Goal: Task Accomplishment & Management: Use online tool/utility

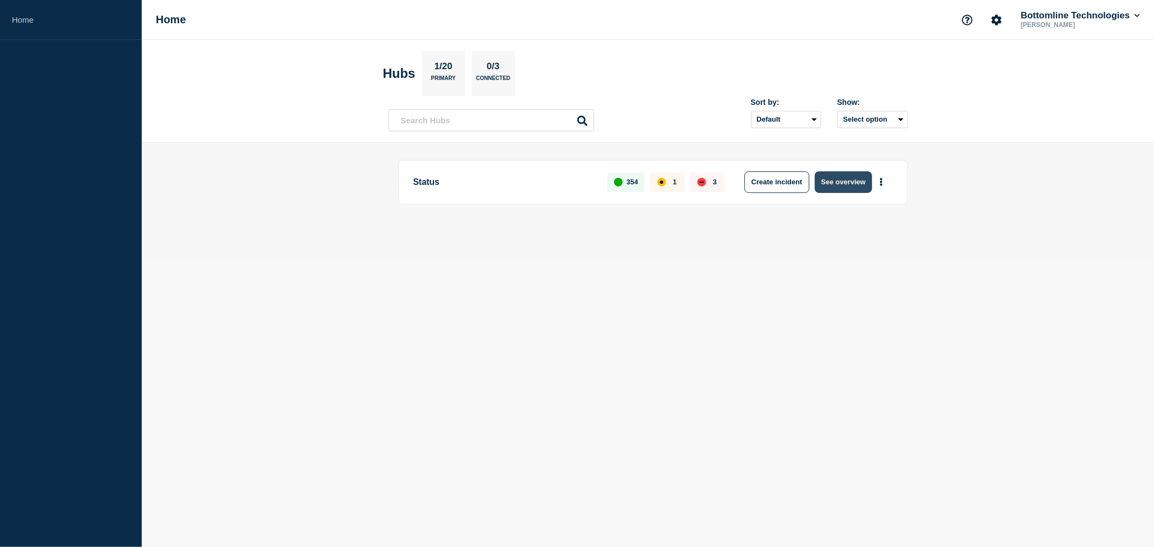
click at [841, 174] on button "See overview" at bounding box center [843, 182] width 57 height 22
click at [855, 185] on button "See overview" at bounding box center [843, 182] width 57 height 22
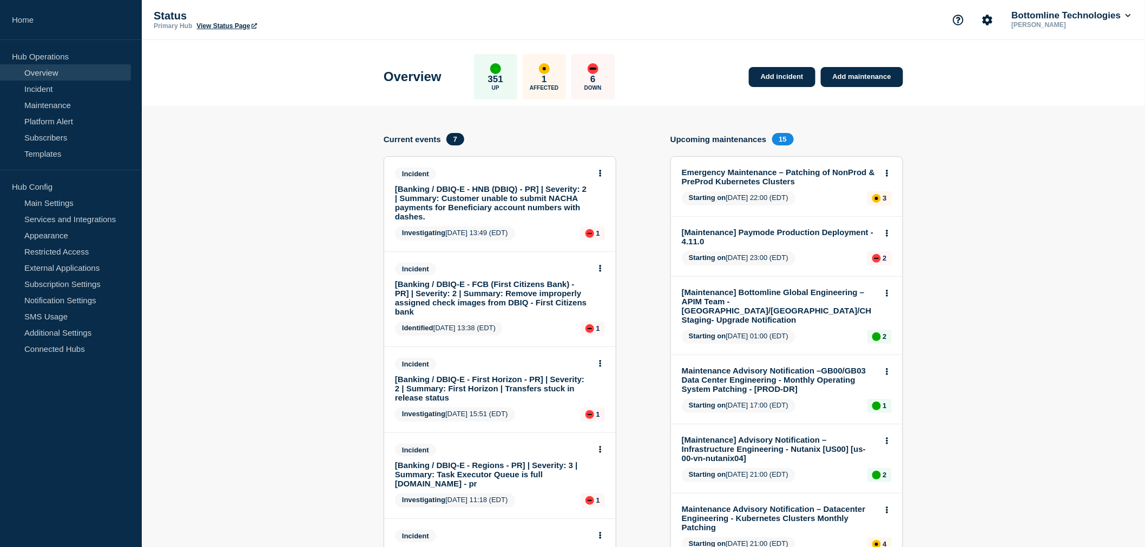
click at [516, 200] on link "[Banking / DBIQ-E - HNB (DBIQ) - PR] | Severity: 2 | Summary: Customer unable t…" at bounding box center [492, 202] width 195 height 37
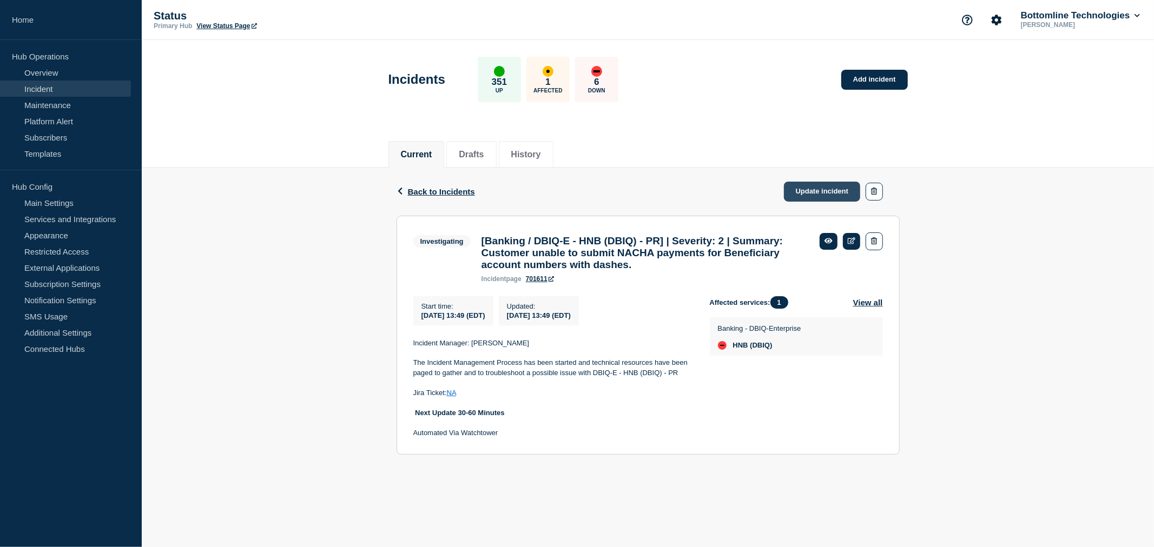
click at [813, 184] on link "Update incident" at bounding box center [822, 192] width 77 height 20
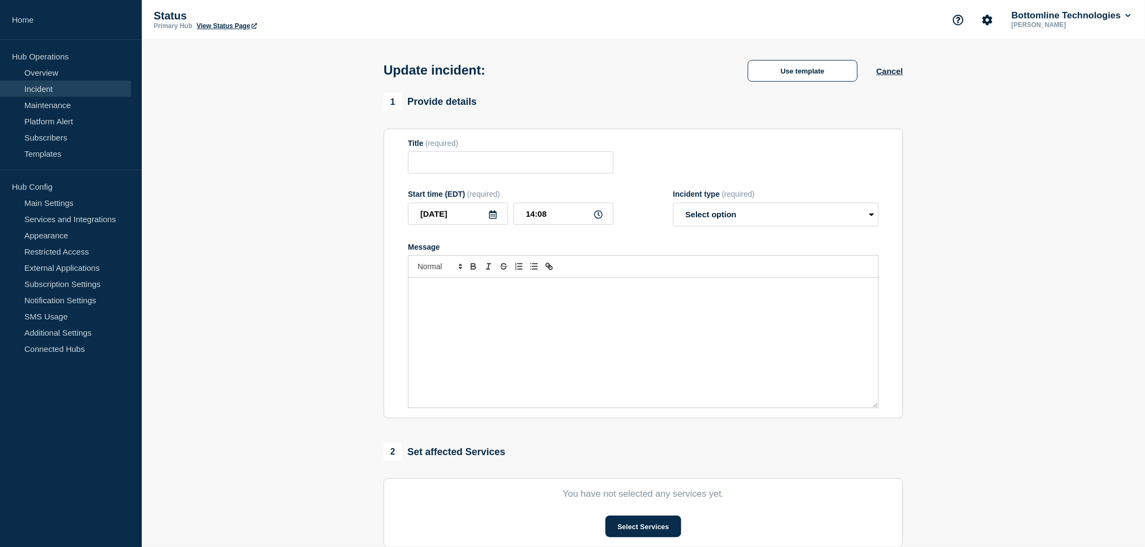
type input "[Banking / DBIQ-E - HNB (DBIQ) - PR] | Severity: 2 | Summary: Customer unable t…"
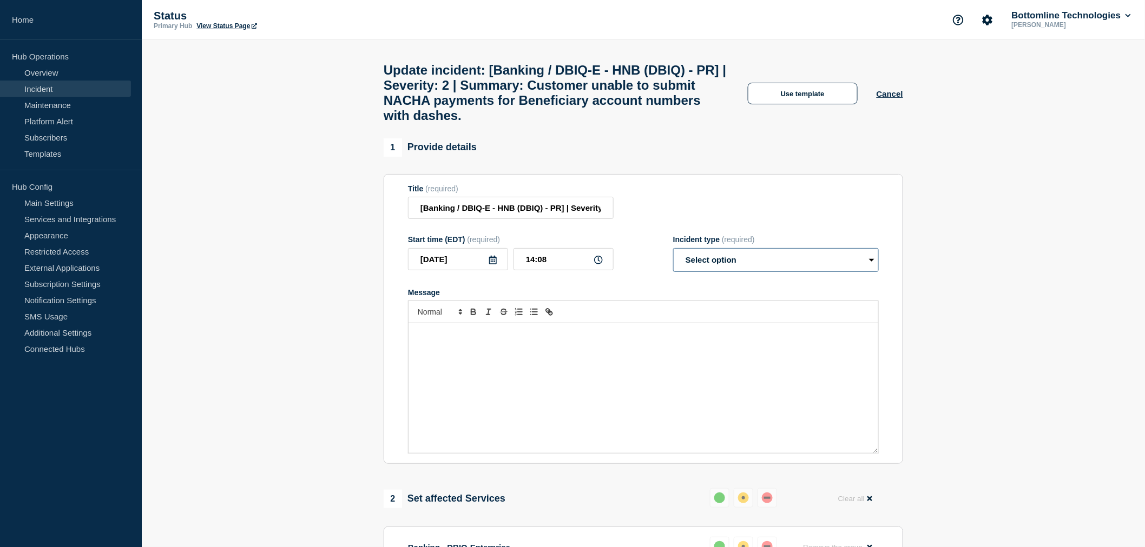
click at [732, 268] on select "Select option Investigating Identified Monitoring Resolved" at bounding box center [776, 260] width 206 height 24
select select "identified"
click at [673, 261] on select "Select option Investigating Identified Monitoring Resolved" at bounding box center [776, 260] width 206 height 24
click at [790, 101] on button "Use template" at bounding box center [803, 94] width 110 height 22
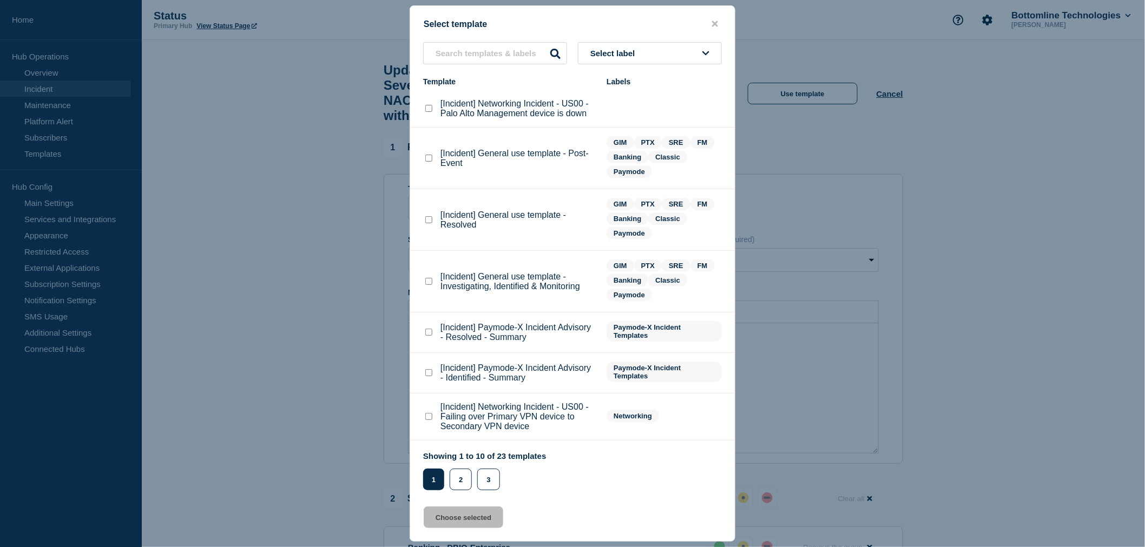
click at [427, 279] on checkbox"] "[Incident] General use template - Investigating, Identified & Monitoring checkb…" at bounding box center [428, 281] width 7 height 7
checkbox checkbox"] "true"
click at [455, 520] on button "Choose selected" at bounding box center [464, 518] width 80 height 22
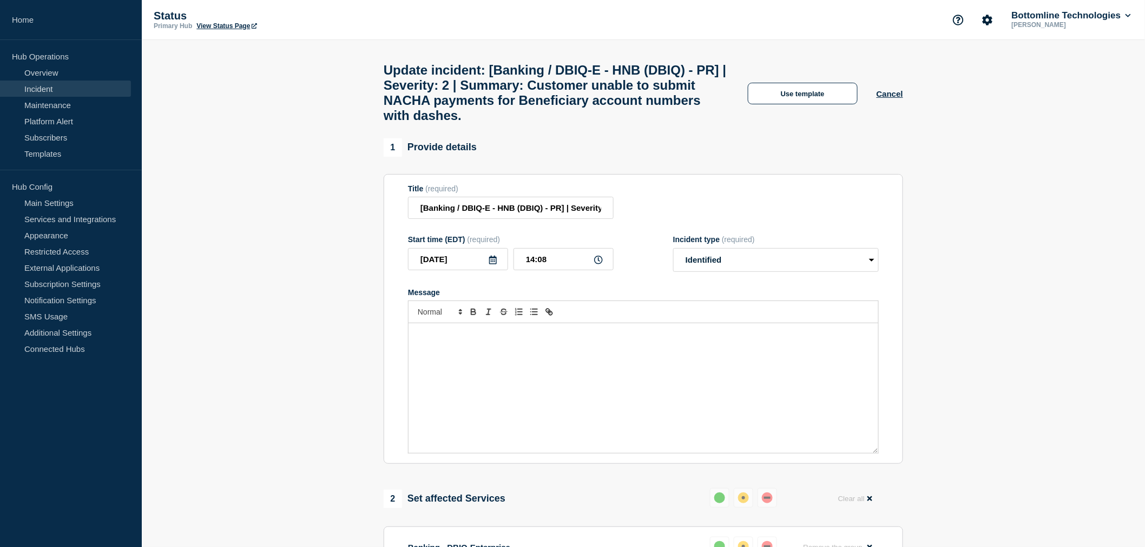
select select "investigating"
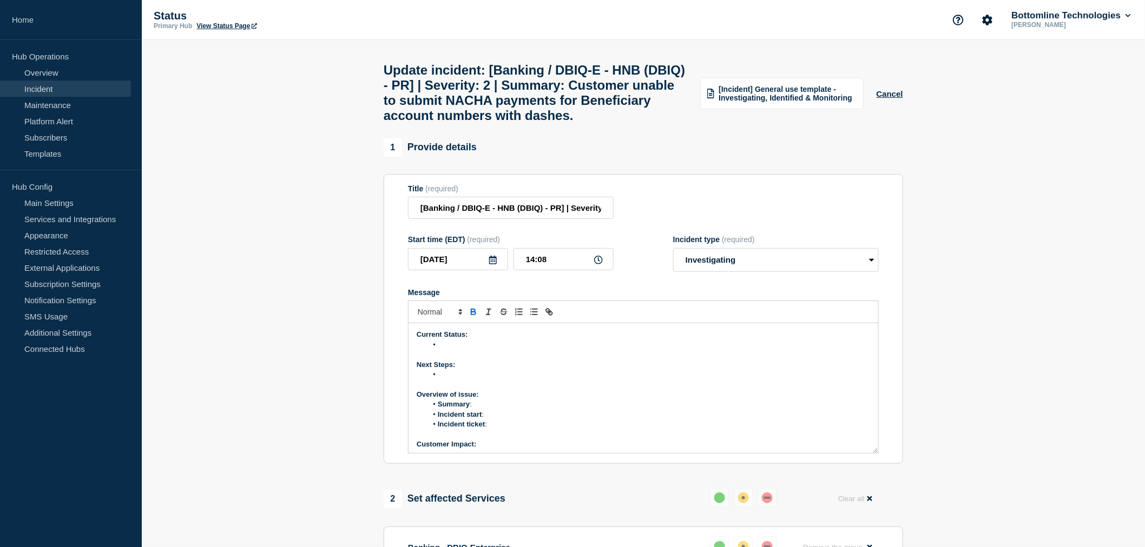
click at [451, 339] on strong "Current Status:" at bounding box center [442, 335] width 51 height 8
click at [448, 350] on li "Message" at bounding box center [648, 345] width 443 height 10
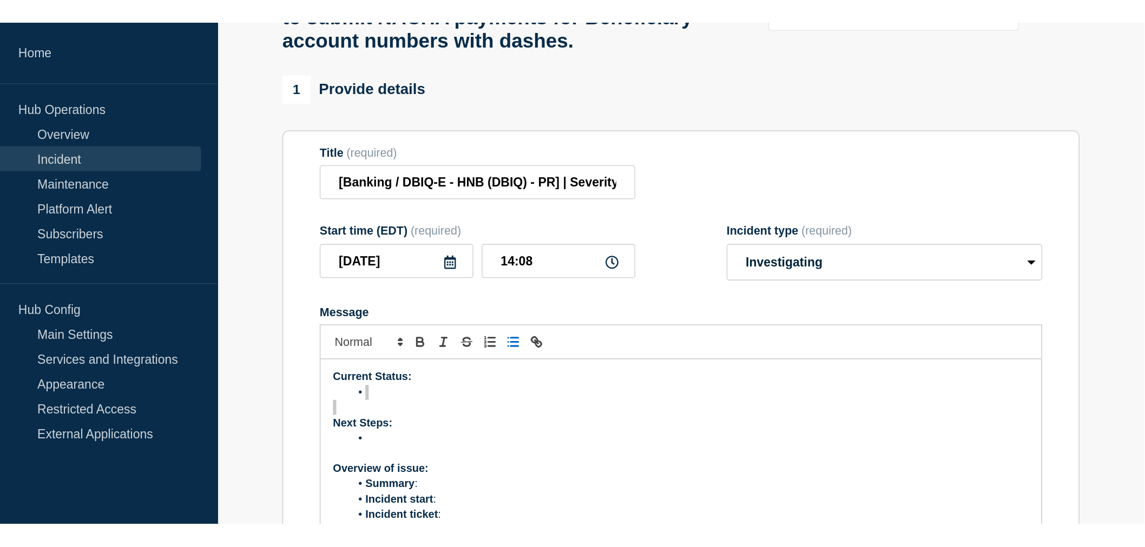
scroll to position [120, 0]
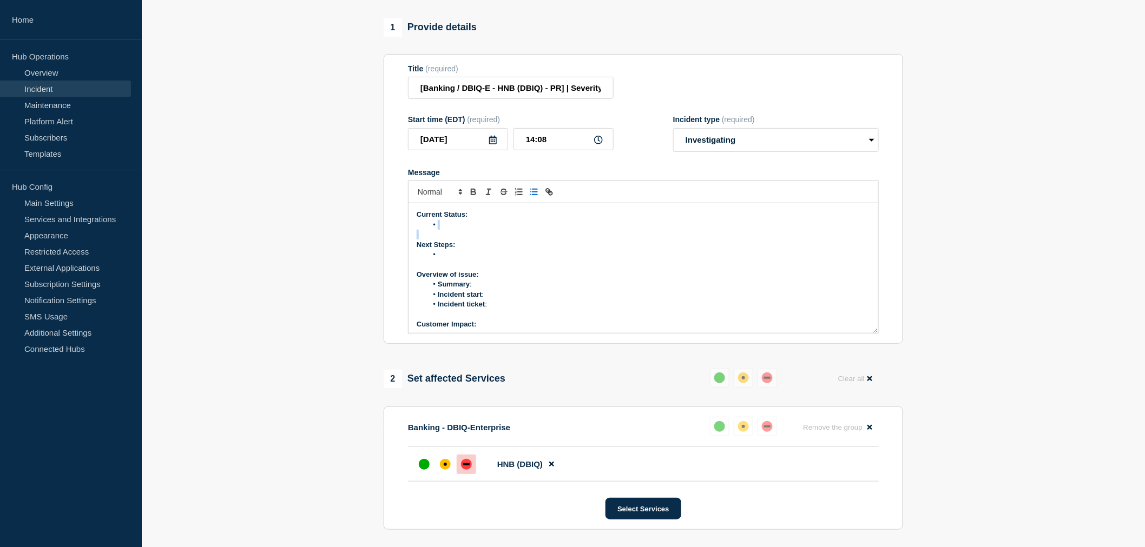
click at [439, 230] on li "Message" at bounding box center [648, 225] width 443 height 10
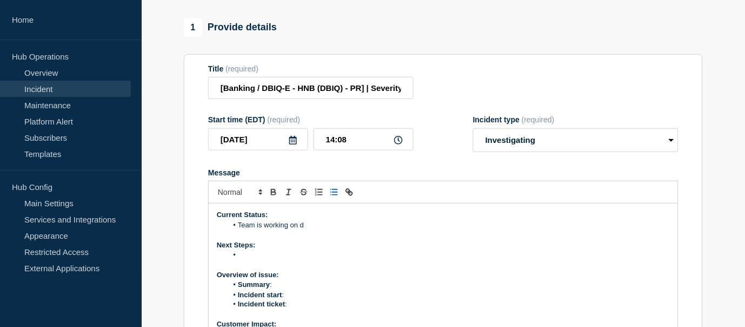
click at [316, 230] on li "Team is working on d" at bounding box center [449, 225] width 443 height 10
click at [410, 230] on li "Team is working on running the script fix for this issue." at bounding box center [449, 225] width 443 height 10
drag, startPoint x: 449, startPoint y: 255, endPoint x: 432, endPoint y: 257, distance: 17.5
click at [432, 230] on li "Team is working on running the script fix for this issue. This is va" at bounding box center [449, 225] width 443 height 10
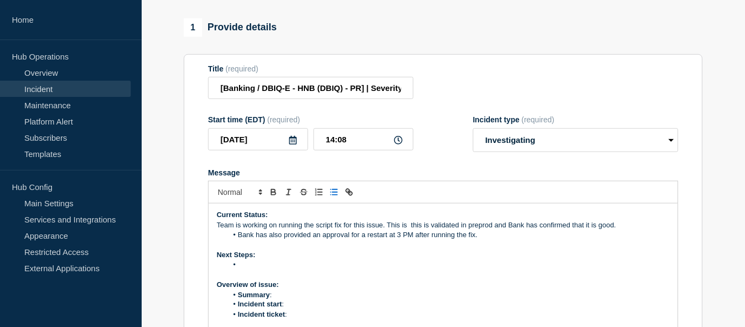
click at [428, 230] on p "Team is working on running the script fix for this issue. This is this is valid…" at bounding box center [443, 225] width 453 height 10
click at [250, 269] on li "Message" at bounding box center [449, 265] width 443 height 10
click at [219, 230] on p "Team is working on running the script fix for this issue. This is validated in …" at bounding box center [443, 225] width 453 height 10
click at [332, 197] on icon "Toggle bulleted list" at bounding box center [334, 192] width 10 height 10
click at [245, 269] on li "Message" at bounding box center [449, 265] width 443 height 10
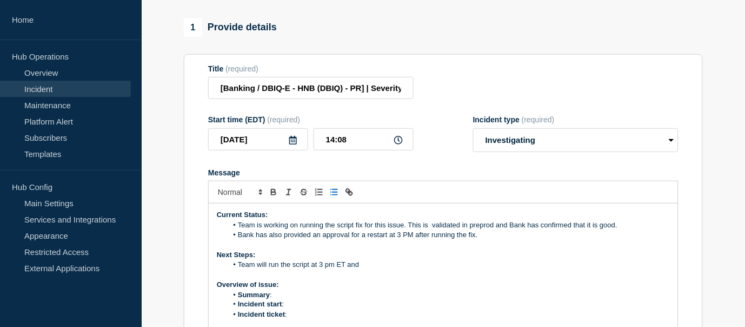
click at [367, 269] on li "Team will run the script at 3 pm ET and" at bounding box center [449, 265] width 443 height 10
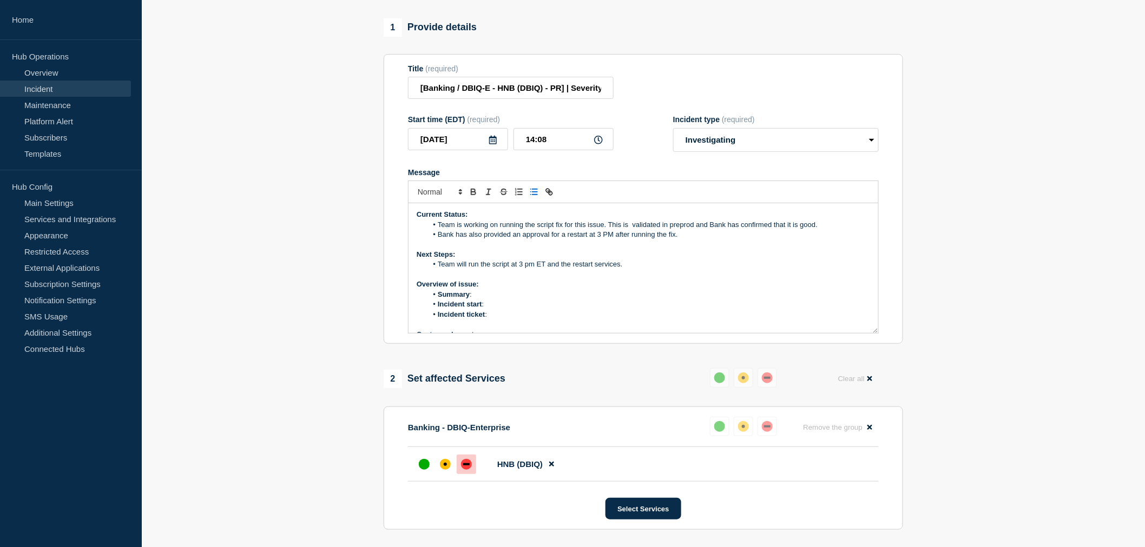
click at [488, 300] on li "Summary :" at bounding box center [648, 295] width 443 height 10
click at [491, 309] on li "Incident start :" at bounding box center [648, 305] width 443 height 10
click at [506, 320] on li "Incident ticket :" at bounding box center [648, 315] width 443 height 10
click at [496, 320] on li "Incident ticket :" at bounding box center [648, 315] width 443 height 10
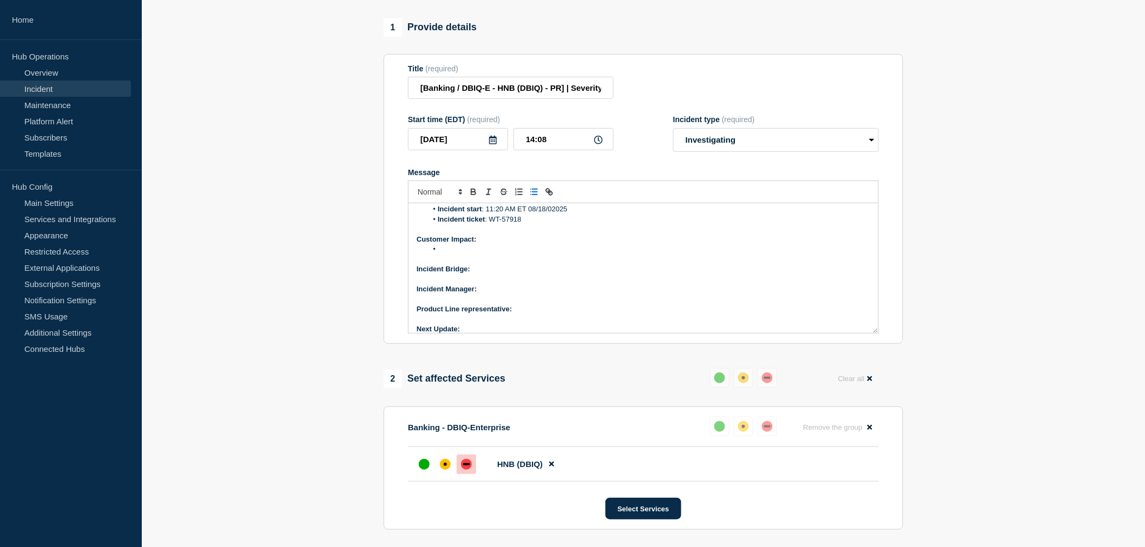
scroll to position [103, 0]
click at [442, 247] on li "Message" at bounding box center [648, 242] width 443 height 10
click at [482, 267] on p "Incident Bridge:" at bounding box center [643, 262] width 453 height 10
drag, startPoint x: 526, startPoint y: 293, endPoint x: 471, endPoint y: 296, distance: 55.8
click at [471, 267] on p "Incident Bridge: On Request" at bounding box center [643, 262] width 453 height 10
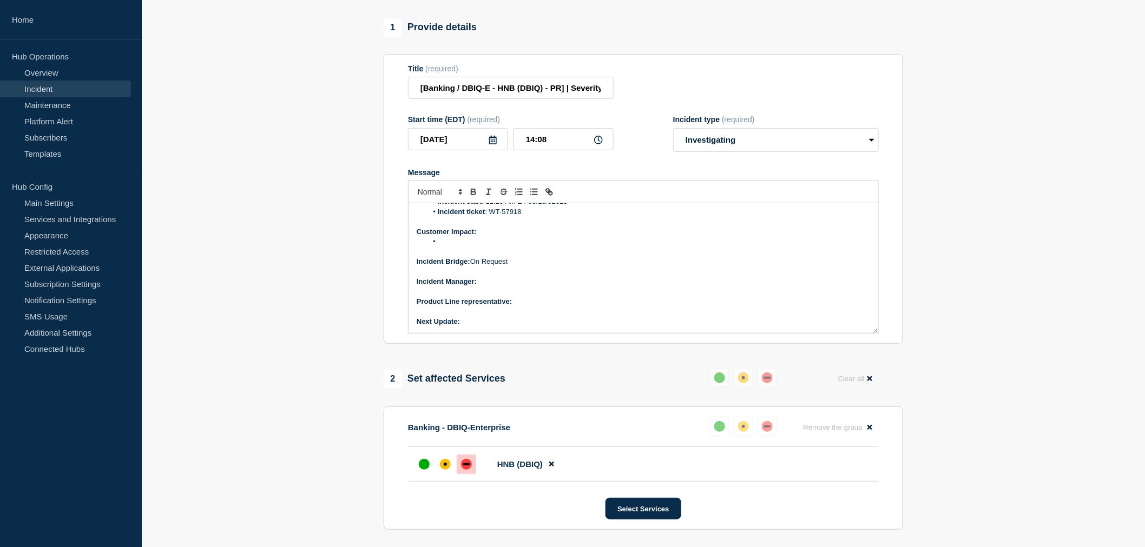
click at [491, 287] on p "Incident Manager:" at bounding box center [643, 282] width 453 height 10
drag, startPoint x: 531, startPoint y: 313, endPoint x: 478, endPoint y: 317, distance: 52.6
click at [478, 287] on p "Incident Manager: Neena Goel" at bounding box center [643, 282] width 453 height 10
click at [518, 307] on p "Product Line representative:" at bounding box center [643, 302] width 453 height 10
drag, startPoint x: 558, startPoint y: 332, endPoint x: 515, endPoint y: 334, distance: 42.8
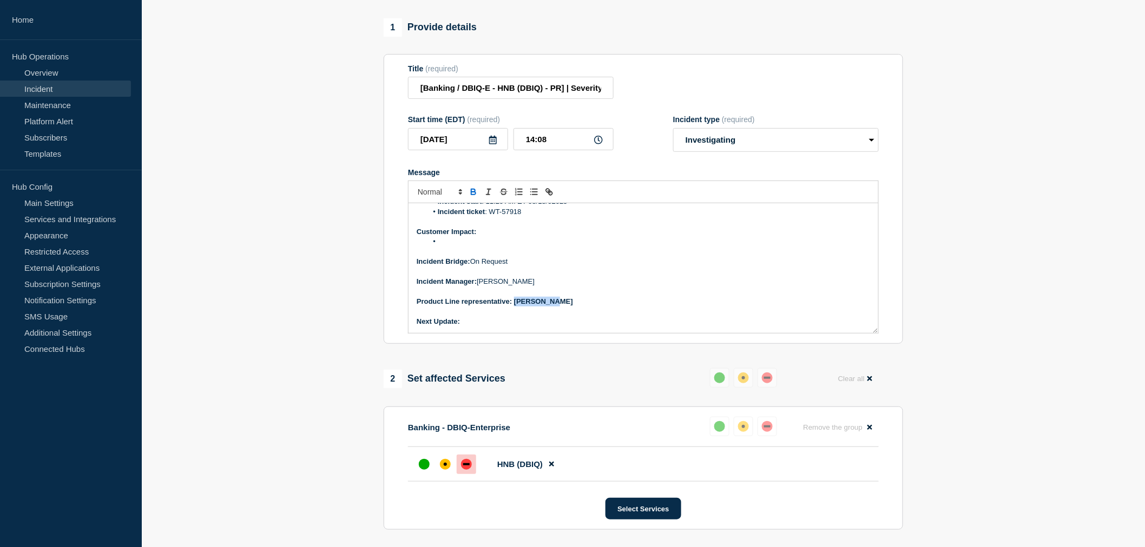
click at [515, 307] on p "Product Line representative: Ankita Das" at bounding box center [643, 302] width 453 height 10
click at [477, 327] on p "Next Update:" at bounding box center [643, 322] width 453 height 10
drag, startPoint x: 512, startPoint y: 350, endPoint x: 462, endPoint y: 355, distance: 50.0
click at [462, 327] on p "Next Update: after 3 pm ET" at bounding box center [643, 322] width 453 height 10
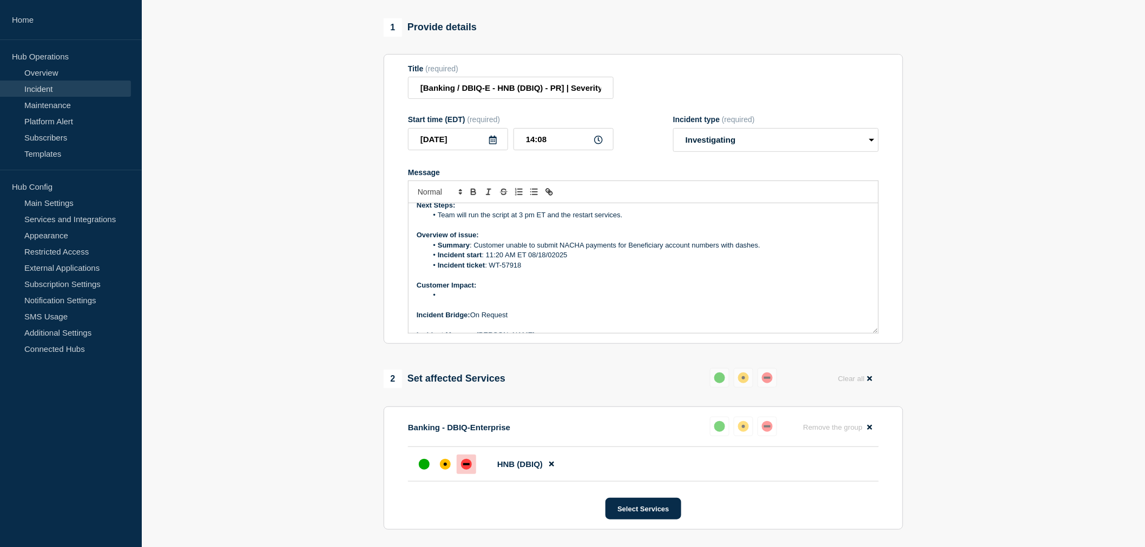
scroll to position [0, 0]
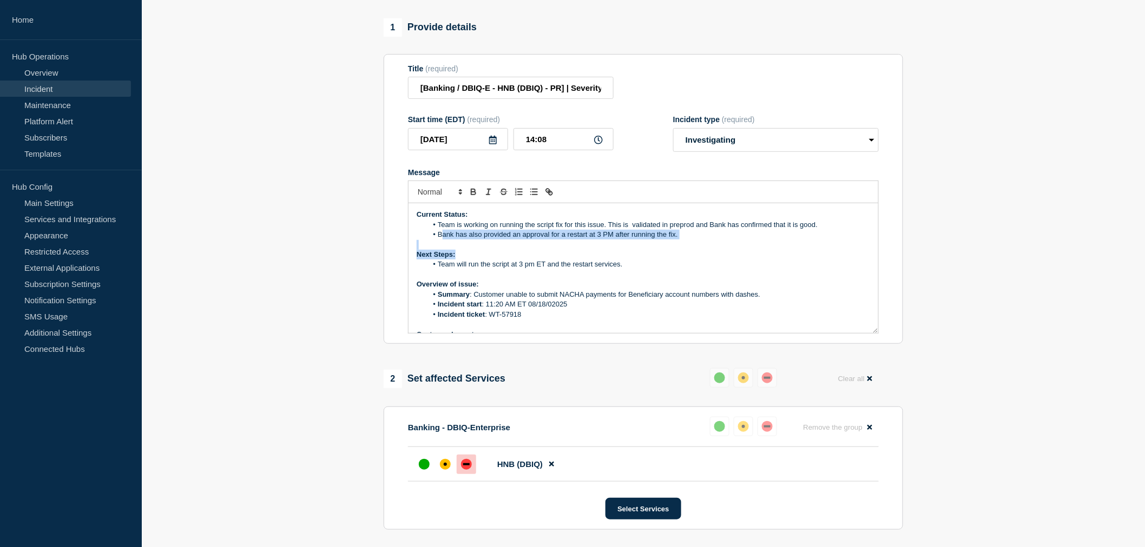
drag, startPoint x: 626, startPoint y: 290, endPoint x: 441, endPoint y: 263, distance: 186.9
click at [441, 263] on div "Current Status: Team is working on running the script fix for this issue. This …" at bounding box center [643, 268] width 470 height 130
click at [630, 269] on li "Team will run the script at 3 pm ET and the restart services." at bounding box center [648, 265] width 443 height 10
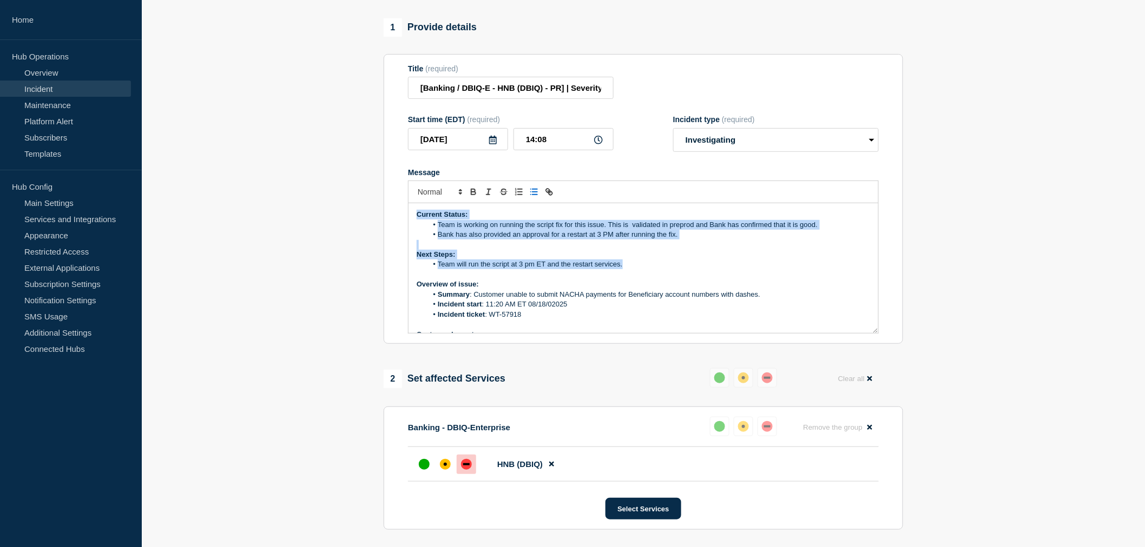
drag, startPoint x: 632, startPoint y: 298, endPoint x: 412, endPoint y: 246, distance: 226.2
click at [412, 246] on div "Current Status: Team is working on running the script fix for this issue. This …" at bounding box center [643, 268] width 470 height 130
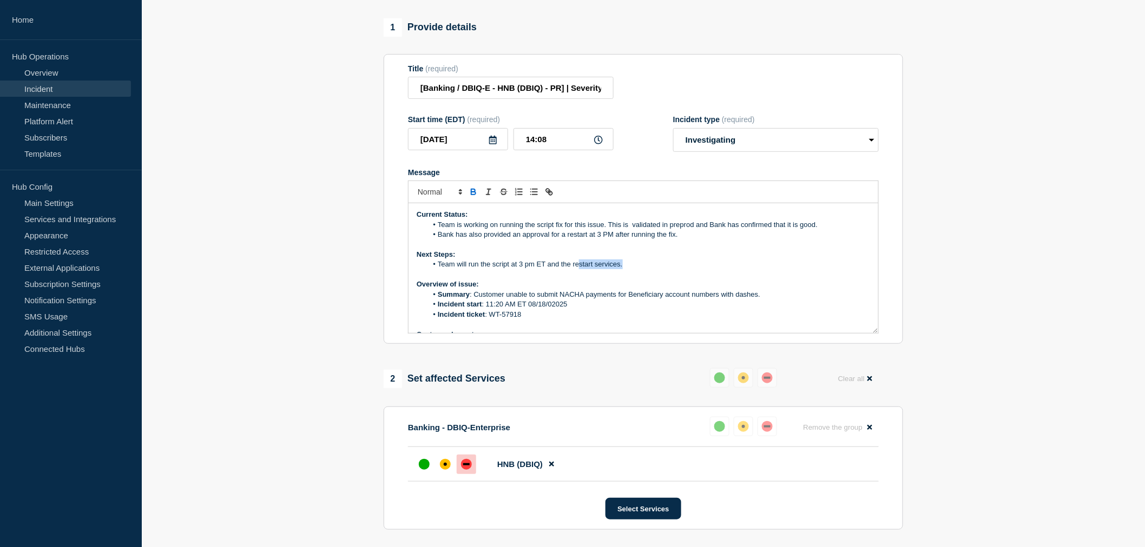
drag, startPoint x: 643, startPoint y: 298, endPoint x: 536, endPoint y: 293, distance: 106.7
click at [545, 269] on li "Team will run the script at 3 pm ET and the restart services." at bounding box center [648, 265] width 443 height 10
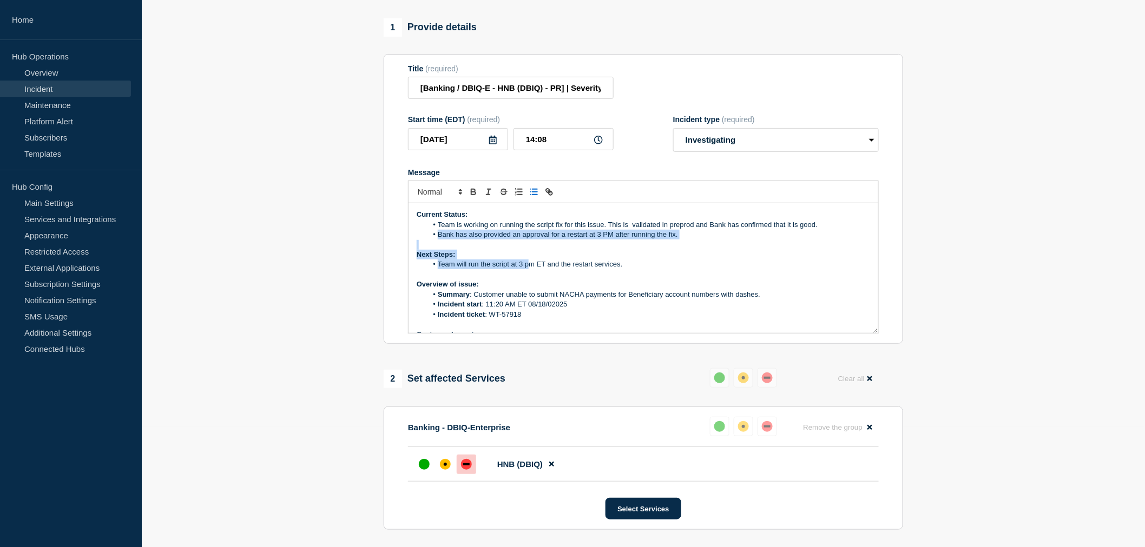
drag, startPoint x: 470, startPoint y: 282, endPoint x: 429, endPoint y: 258, distance: 47.0
click at [431, 260] on div "Current Status: Team is working on running the script fix for this issue. This …" at bounding box center [643, 268] width 470 height 130
drag, startPoint x: 429, startPoint y: 258, endPoint x: 420, endPoint y: 249, distance: 13.0
click at [420, 249] on div "Current Status: Team is working on running the script fix for this issue. This …" at bounding box center [643, 268] width 470 height 130
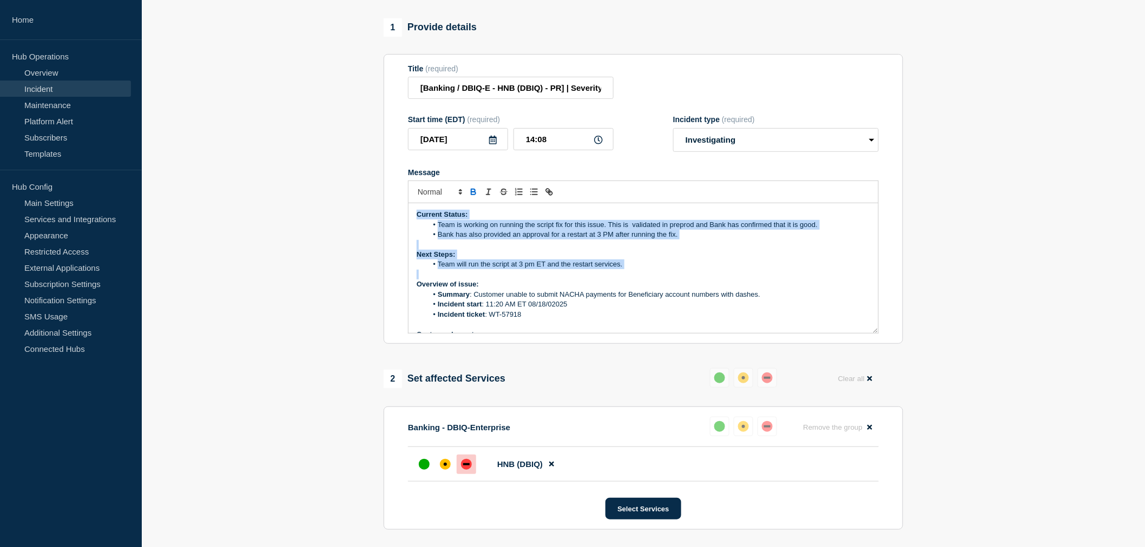
drag, startPoint x: 415, startPoint y: 240, endPoint x: 645, endPoint y: 308, distance: 240.3
click at [645, 308] on div "Current Status: Team is working on running the script fix for this issue. This …" at bounding box center [643, 268] width 470 height 130
copy div "Current Status: Team is working on running the script fix for this issue. This …"
click at [637, 260] on p "Next Steps:" at bounding box center [643, 255] width 453 height 10
drag, startPoint x: 631, startPoint y: 296, endPoint x: 398, endPoint y: 247, distance: 238.9
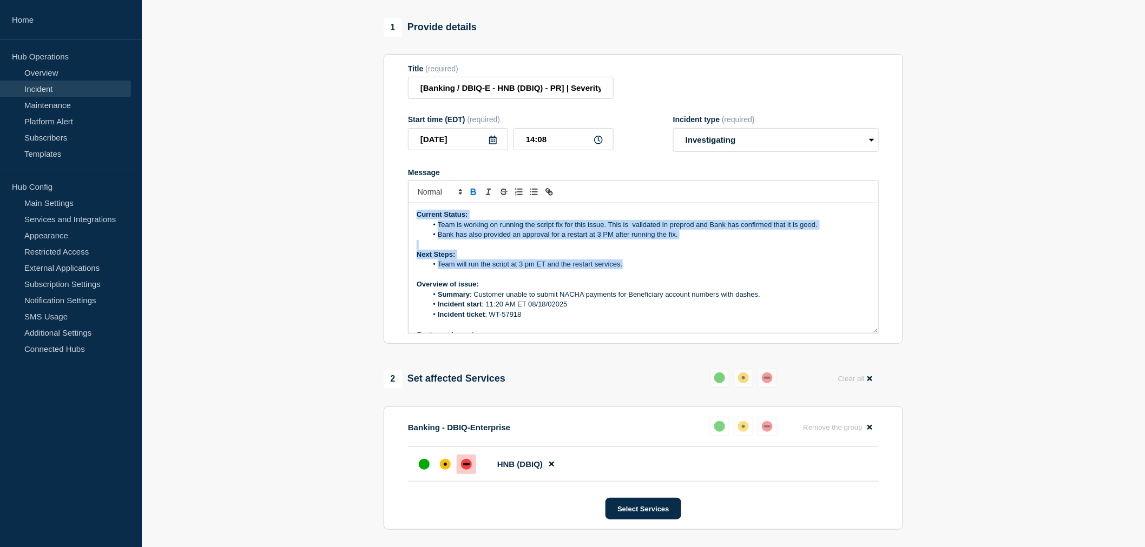
click at [398, 247] on section "Title (required) [Banking / DBIQ-E - HNB (DBIQ) - PR] | Severity: 2 | Summary: …" at bounding box center [643, 199] width 519 height 290
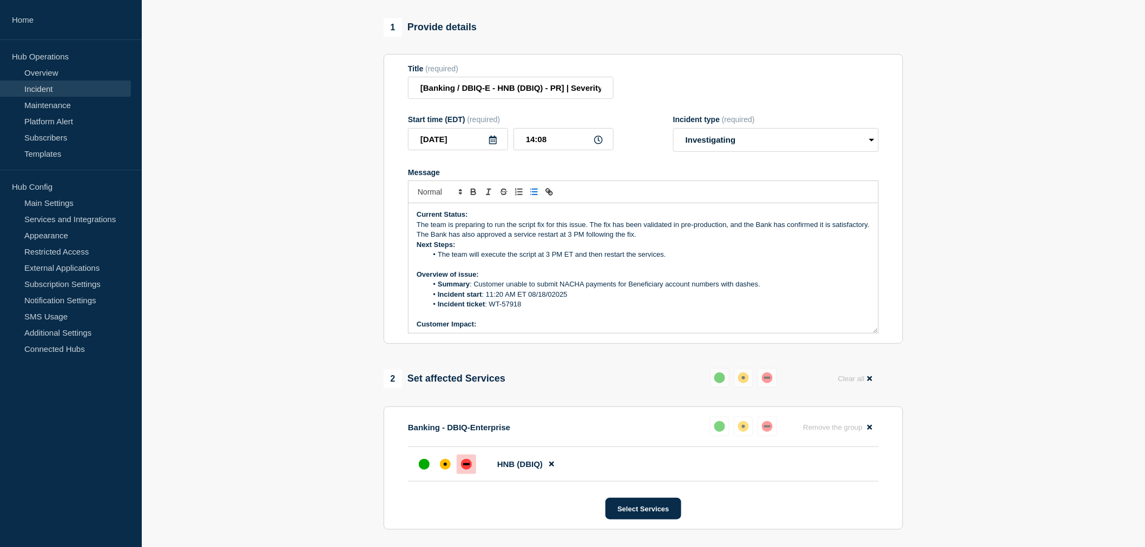
click at [421, 230] on p "The team is preparing to run the script fix for this issue. The fix has been va…" at bounding box center [643, 225] width 453 height 10
click at [420, 230] on p "The team is preparing to run the script fix for this issue. The fix has been va…" at bounding box center [643, 225] width 453 height 10
click at [533, 192] on line "Toggle bulleted list" at bounding box center [534, 192] width 5 height 0
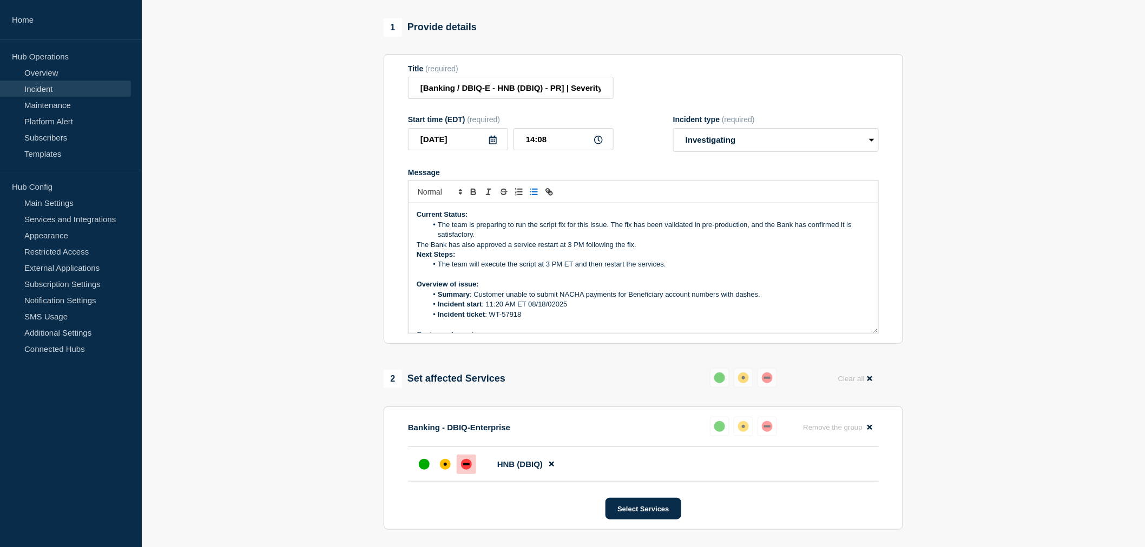
click at [419, 250] on p "The Bank has also approved a service restart at 3 PM following the fix." at bounding box center [643, 245] width 453 height 10
click at [532, 197] on icon "Toggle bulleted list" at bounding box center [534, 192] width 10 height 10
click at [663, 260] on p "Next Steps:" at bounding box center [643, 255] width 453 height 10
click at [664, 250] on li "The Bank has also approved a service restart at 3 PM following the fix." at bounding box center [648, 245] width 443 height 10
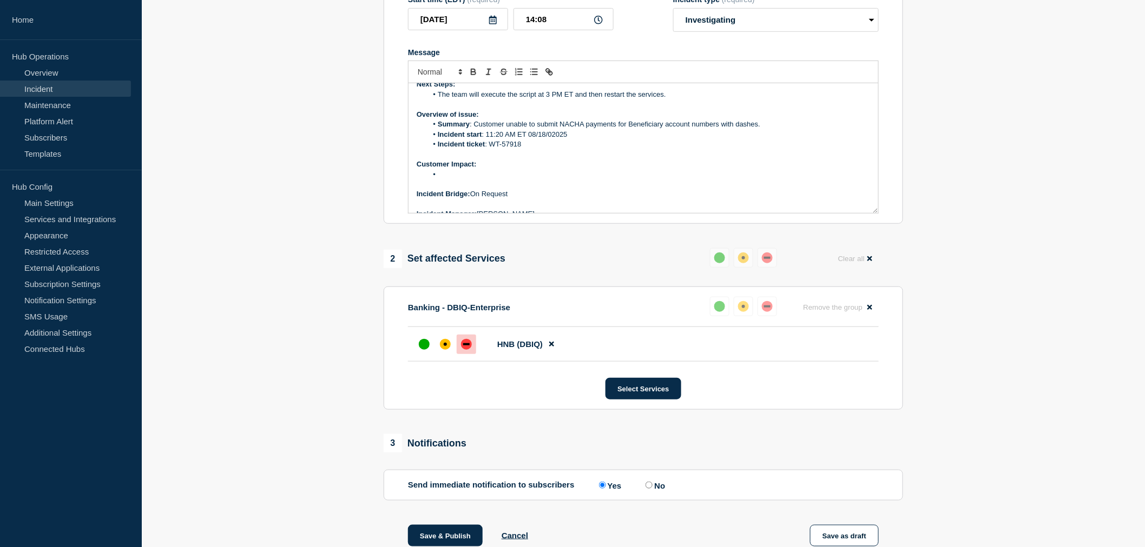
scroll to position [112, 0]
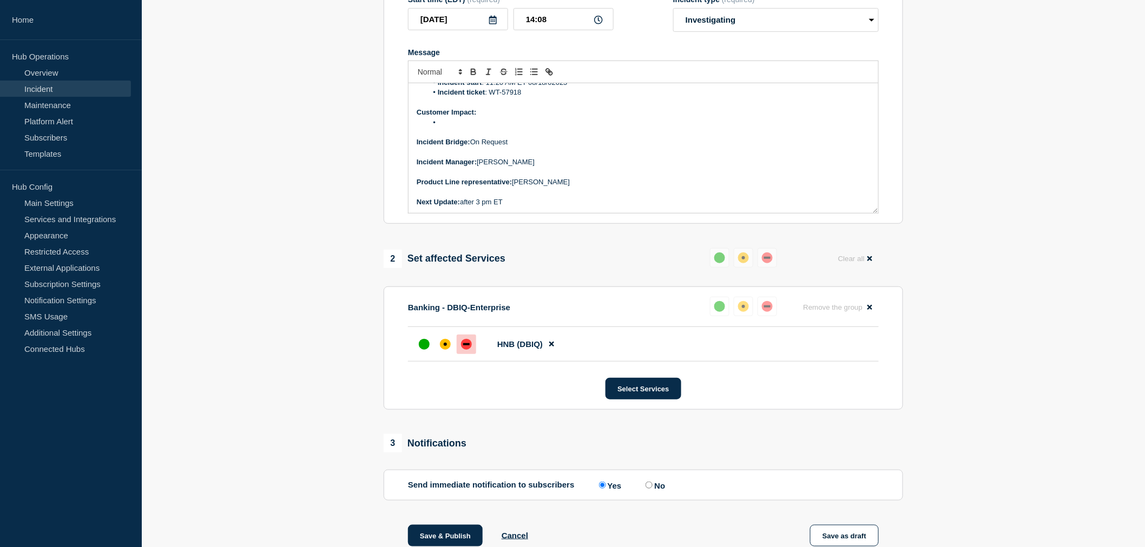
click at [445, 128] on li "Message" at bounding box center [648, 123] width 443 height 10
click at [460, 128] on li "Message" at bounding box center [648, 123] width 443 height 10
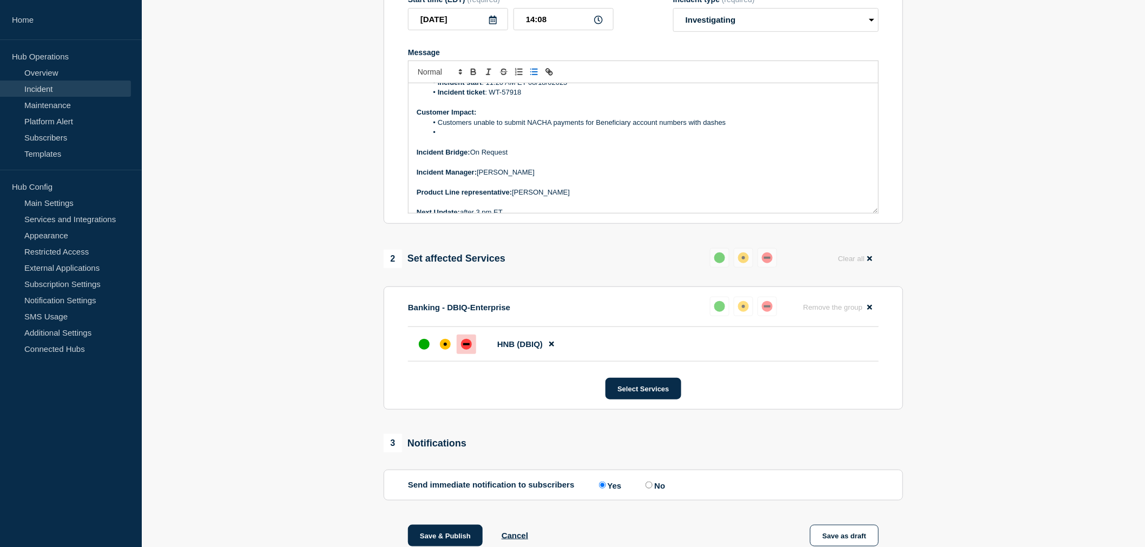
click at [449, 137] on li "Message" at bounding box center [648, 133] width 443 height 10
click at [415, 160] on div "Current Status: The team is preparing to run the script fix for this issue. The…" at bounding box center [643, 148] width 470 height 130
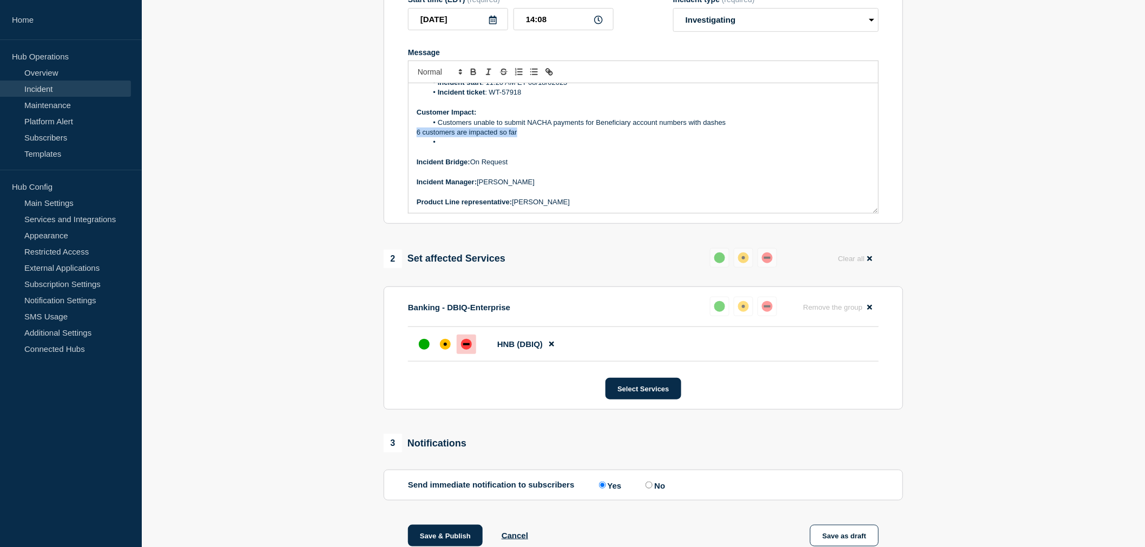
click at [415, 160] on div "Current Status: The team is preparing to run the script fix for this issue. The…" at bounding box center [643, 148] width 470 height 130
click at [532, 77] on icon "Toggle bulleted list" at bounding box center [534, 72] width 10 height 10
click at [448, 147] on li "Message" at bounding box center [648, 142] width 443 height 10
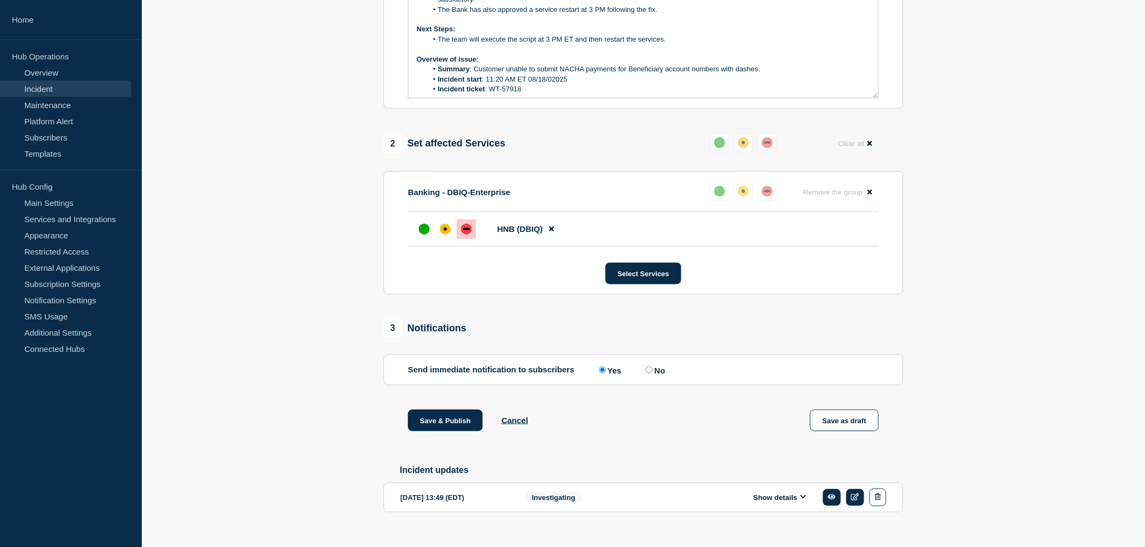
scroll to position [406, 0]
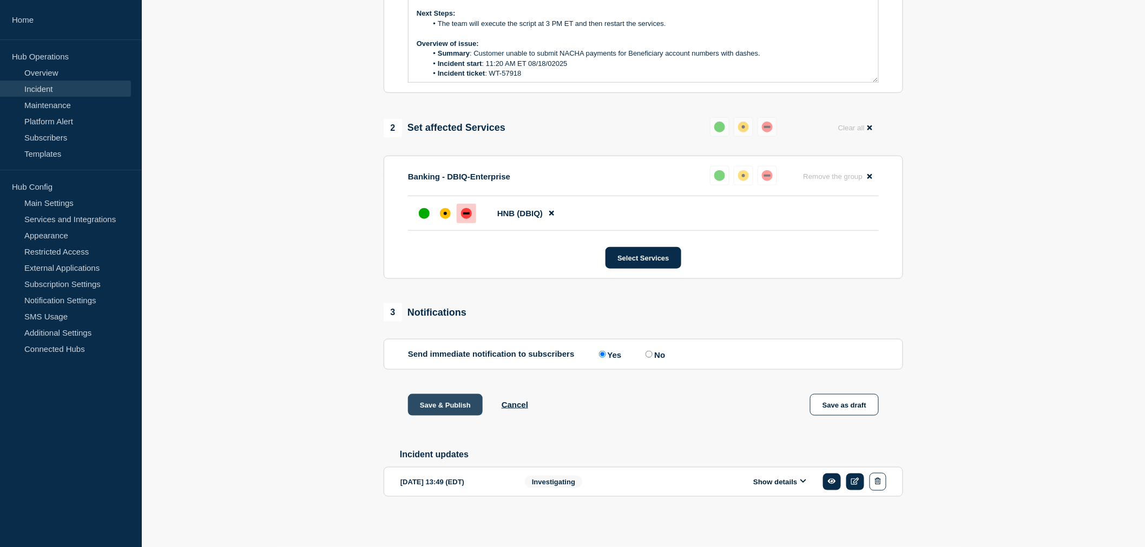
click at [438, 407] on button "Save & Publish" at bounding box center [445, 405] width 75 height 22
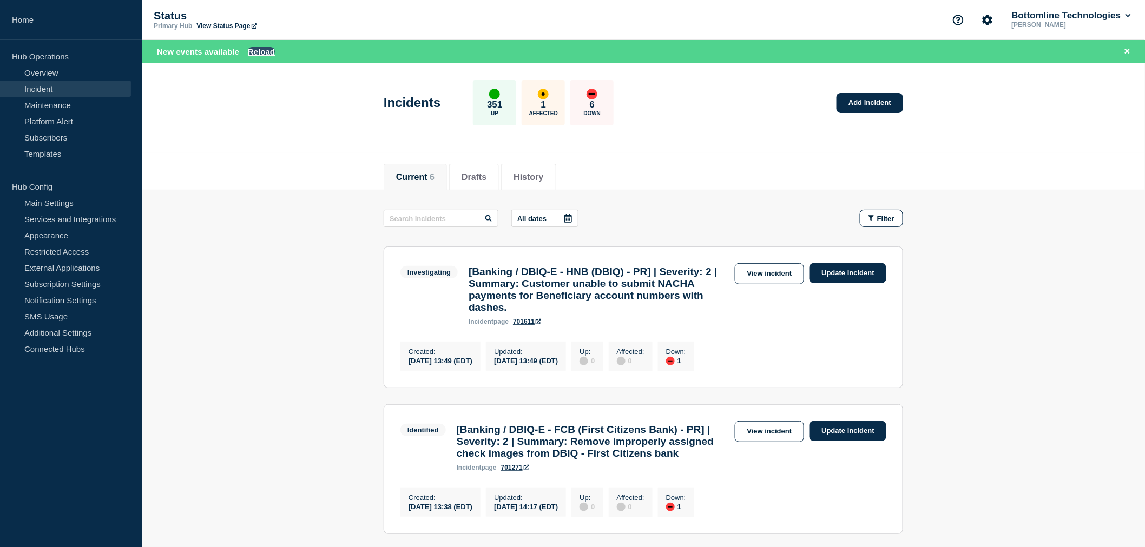
click at [255, 47] on button "Reload" at bounding box center [261, 51] width 27 height 9
